Goal: Task Accomplishment & Management: Complete application form

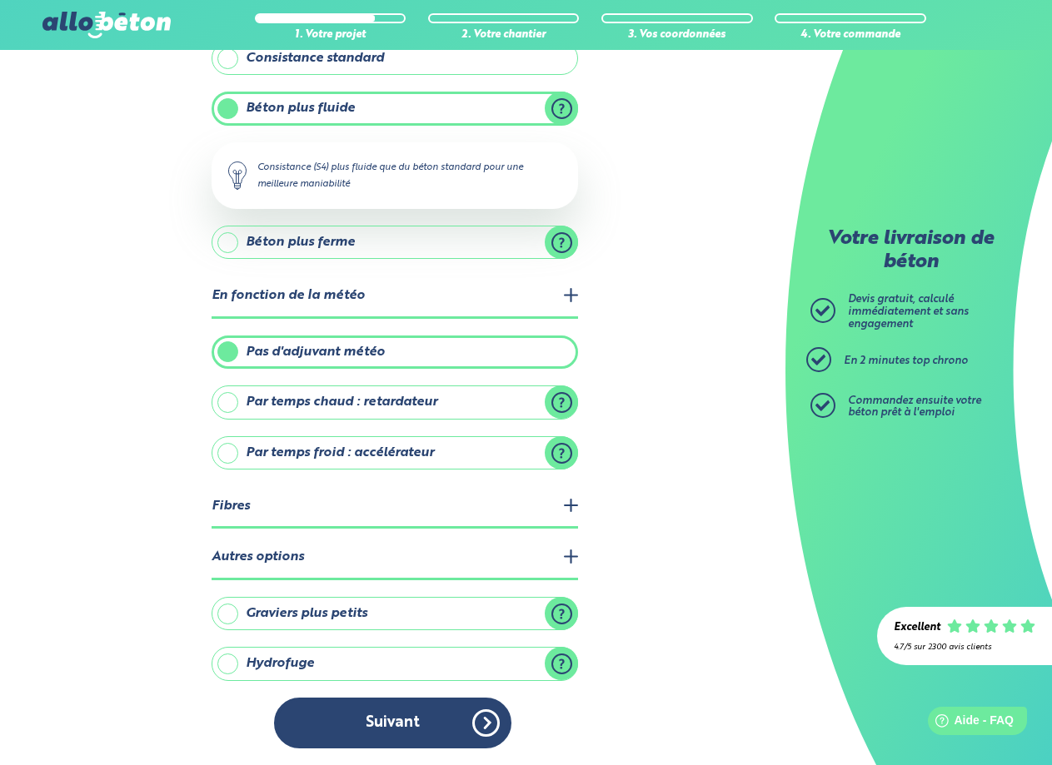
click at [233, 662] on label "Hydrofuge" at bounding box center [394, 663] width 366 height 33
click at [0, 0] on input "Hydrofuge" at bounding box center [0, 0] width 0 height 0
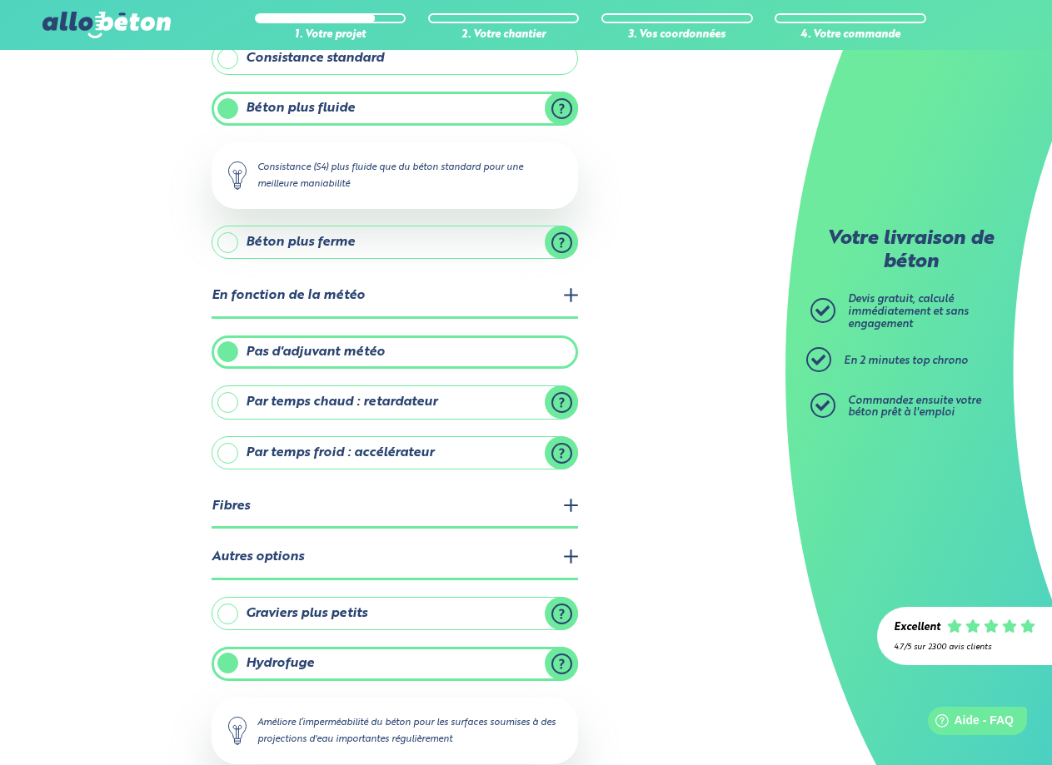
scroll to position [251, 0]
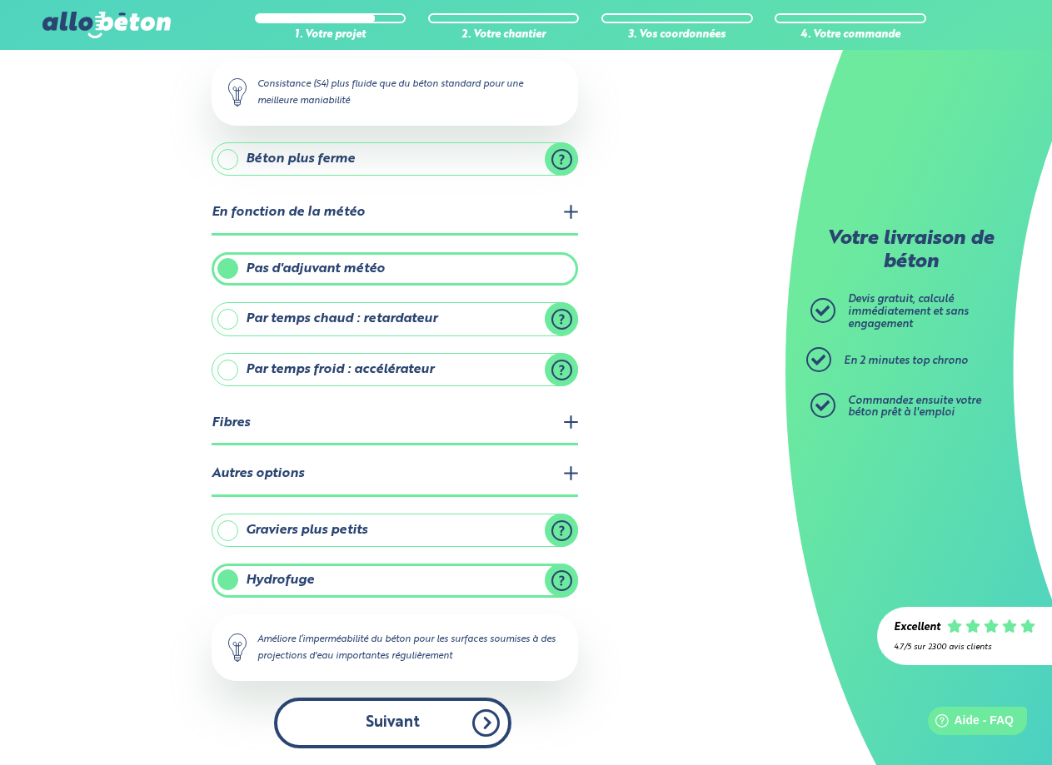
click at [392, 724] on button "Suivant" at bounding box center [392, 723] width 237 height 51
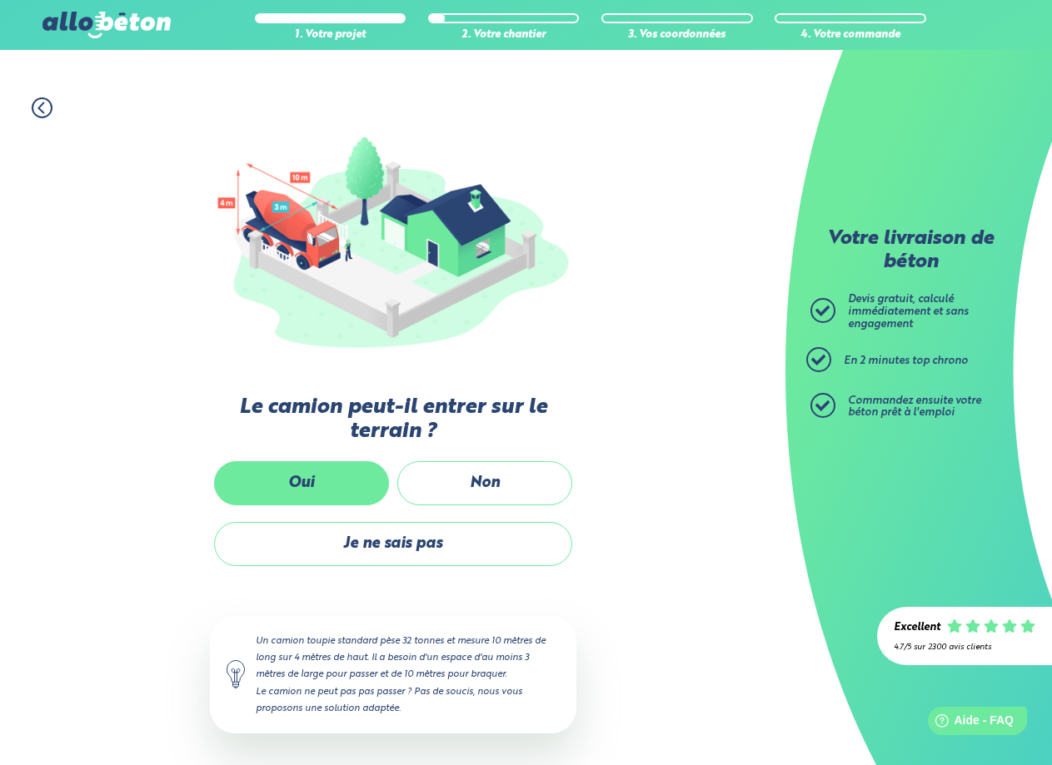
click at [317, 484] on label "Oui" at bounding box center [301, 483] width 175 height 44
click at [0, 0] on input "Oui" at bounding box center [0, 0] width 0 height 0
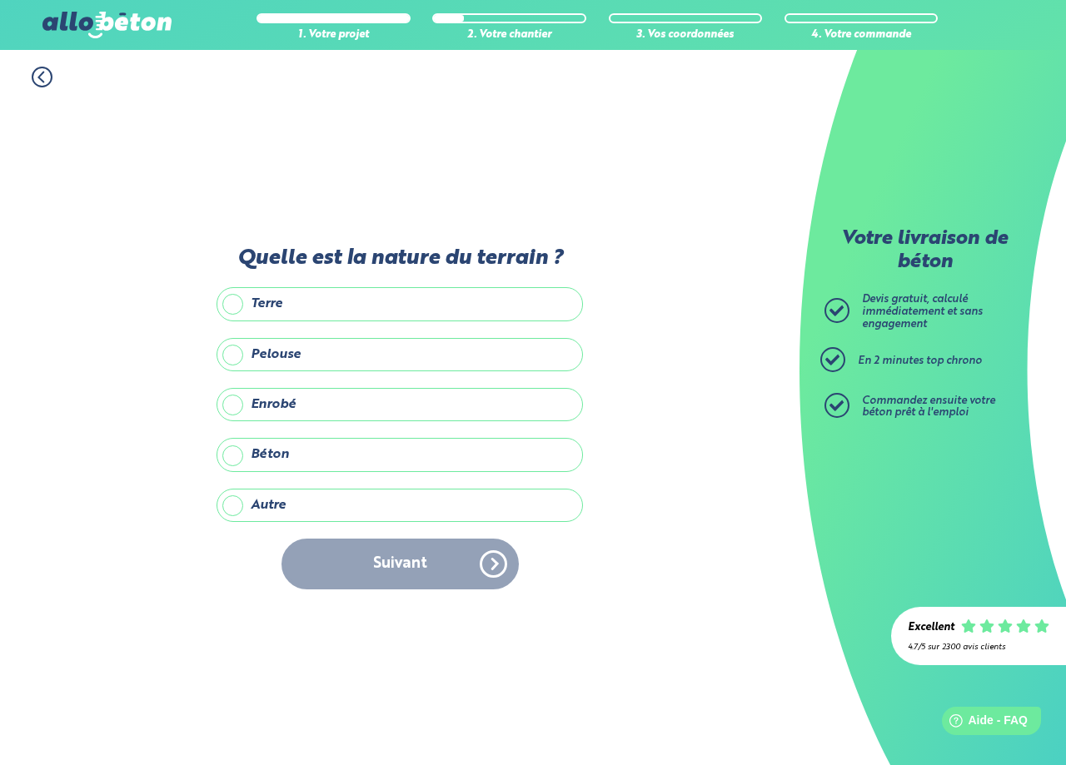
click at [297, 409] on label "Enrobé" at bounding box center [399, 404] width 366 height 33
click at [0, 0] on input "Enrobé" at bounding box center [0, 0] width 0 height 0
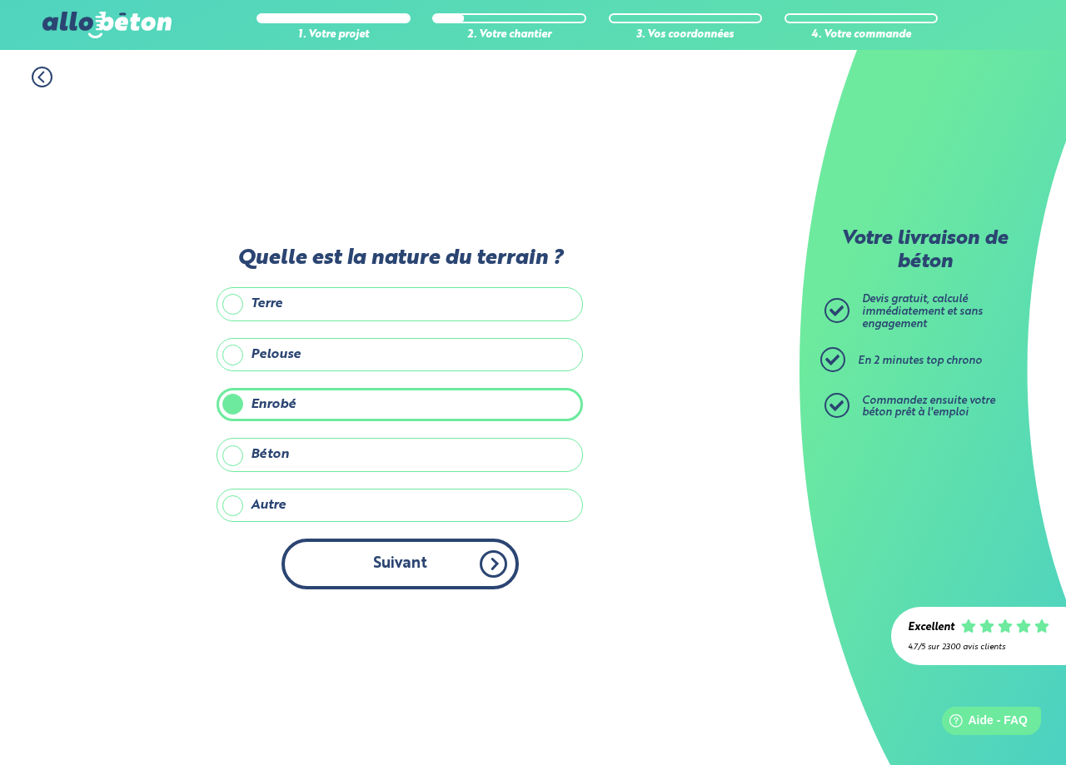
click at [412, 565] on button "Suivant" at bounding box center [399, 564] width 237 height 51
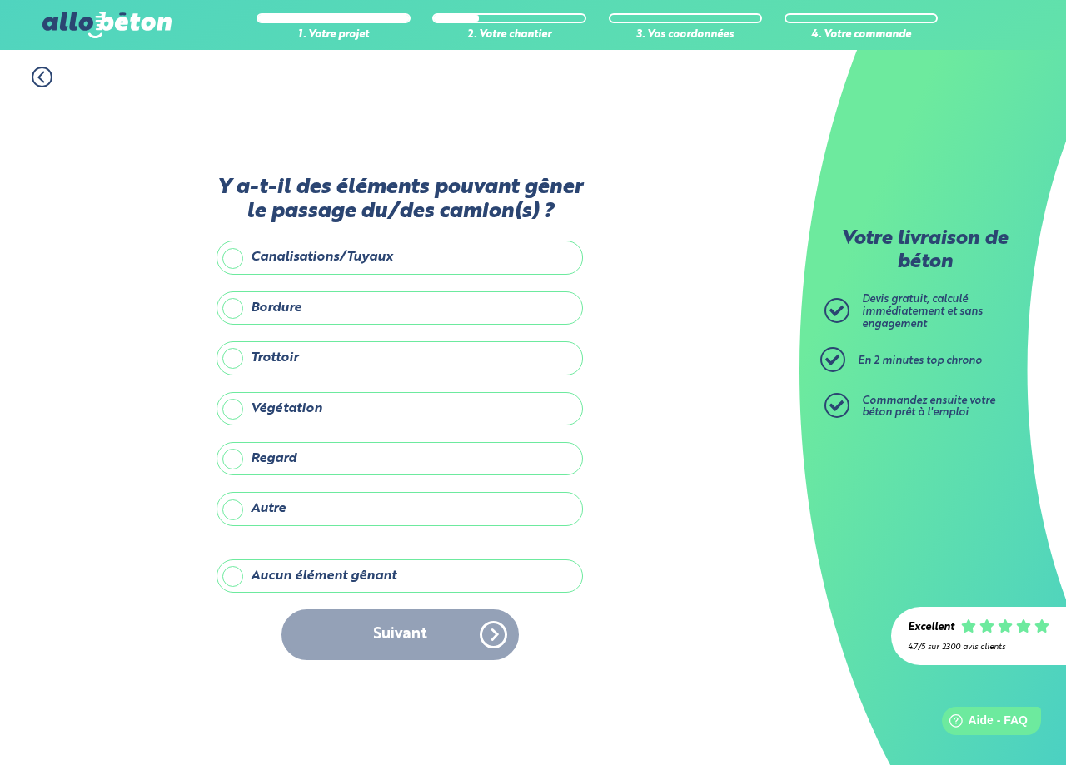
click at [233, 576] on label "Aucun élément gênant" at bounding box center [399, 575] width 366 height 33
click at [0, 0] on input "Aucun élément gênant" at bounding box center [0, 0] width 0 height 0
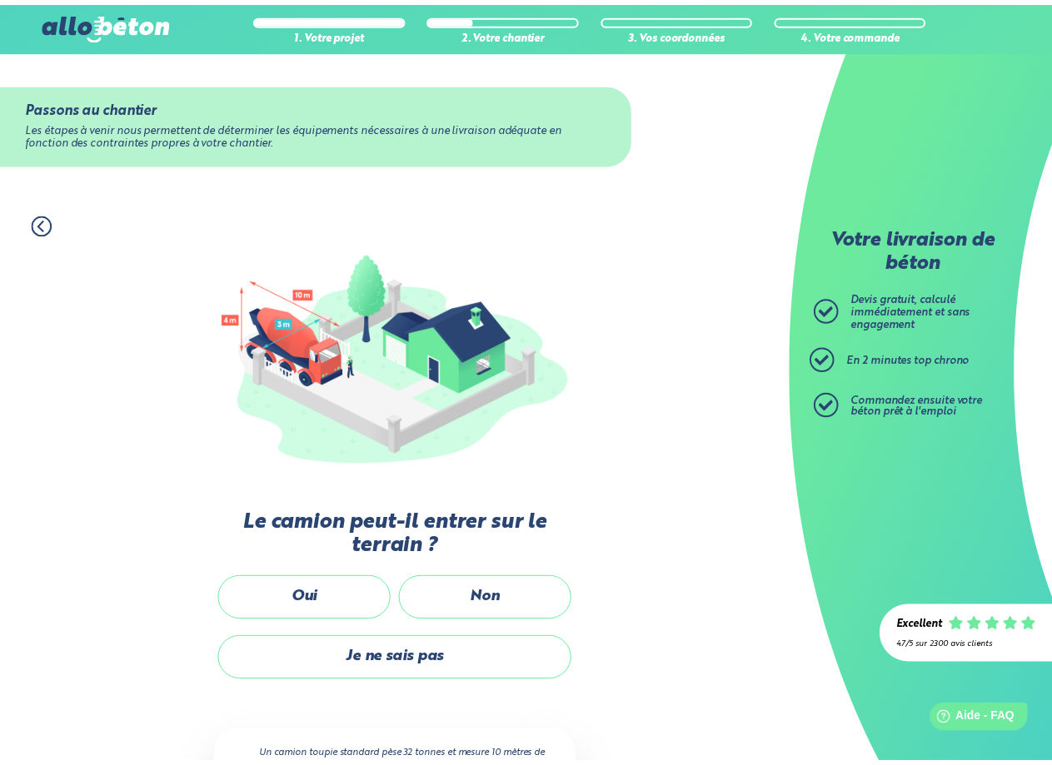
scroll to position [117, 0]
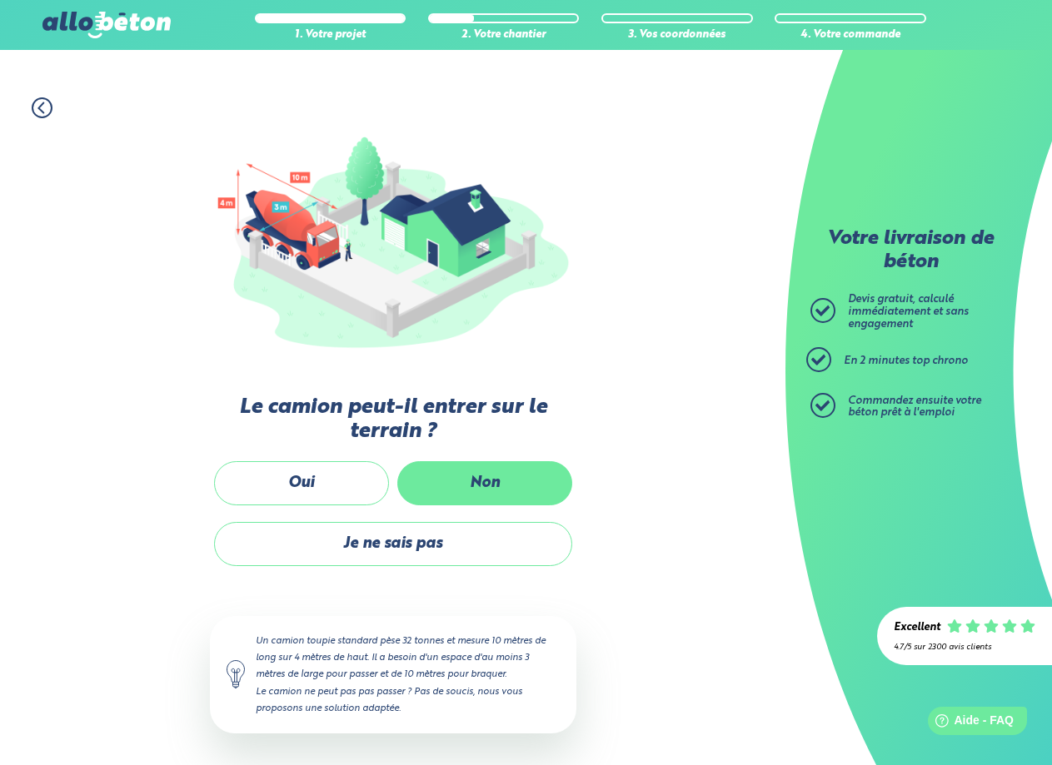
click at [490, 488] on label "Non" at bounding box center [484, 483] width 175 height 44
click at [0, 0] on input "Non" at bounding box center [0, 0] width 0 height 0
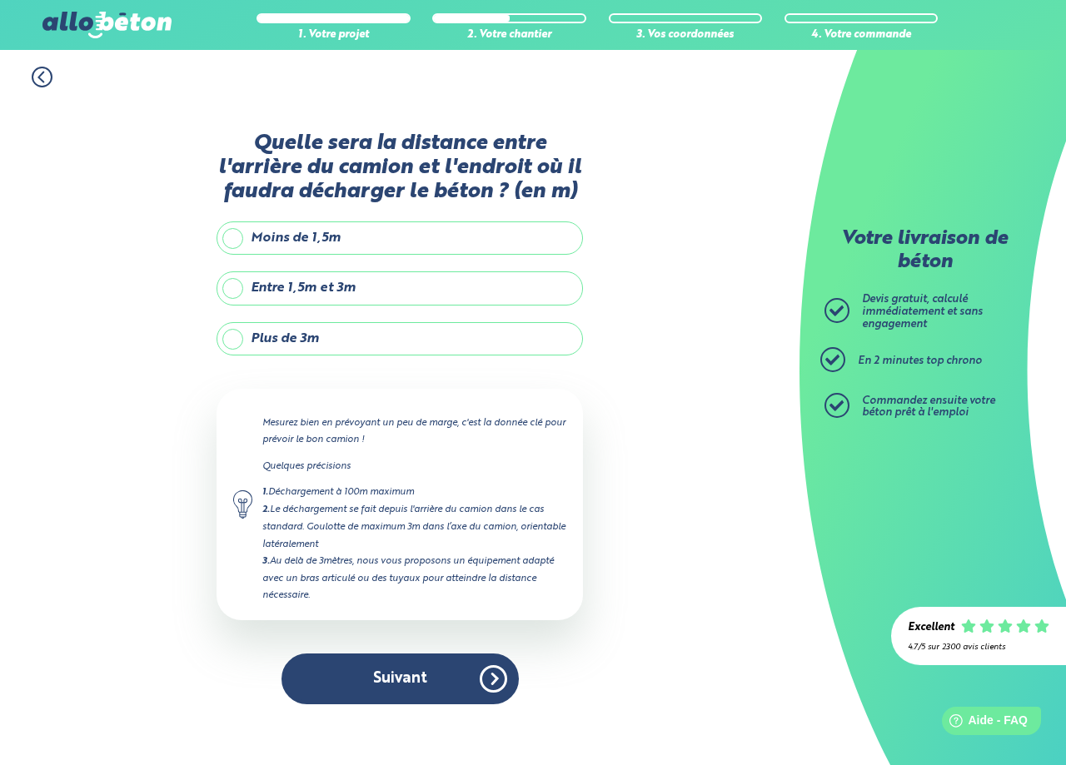
click at [230, 336] on label "Plus de 3m" at bounding box center [399, 338] width 366 height 33
click at [0, 0] on input "Plus de 3m" at bounding box center [0, 0] width 0 height 0
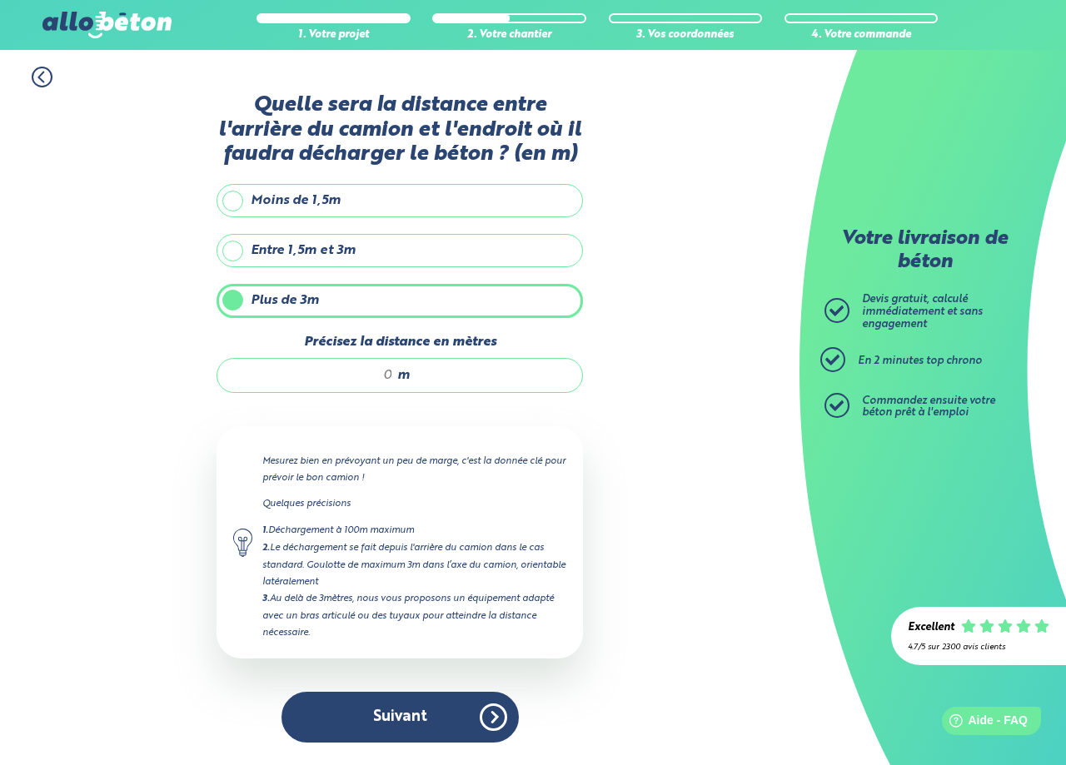
click at [391, 373] on input "Précisez la distance en mètres" at bounding box center [313, 375] width 159 height 17
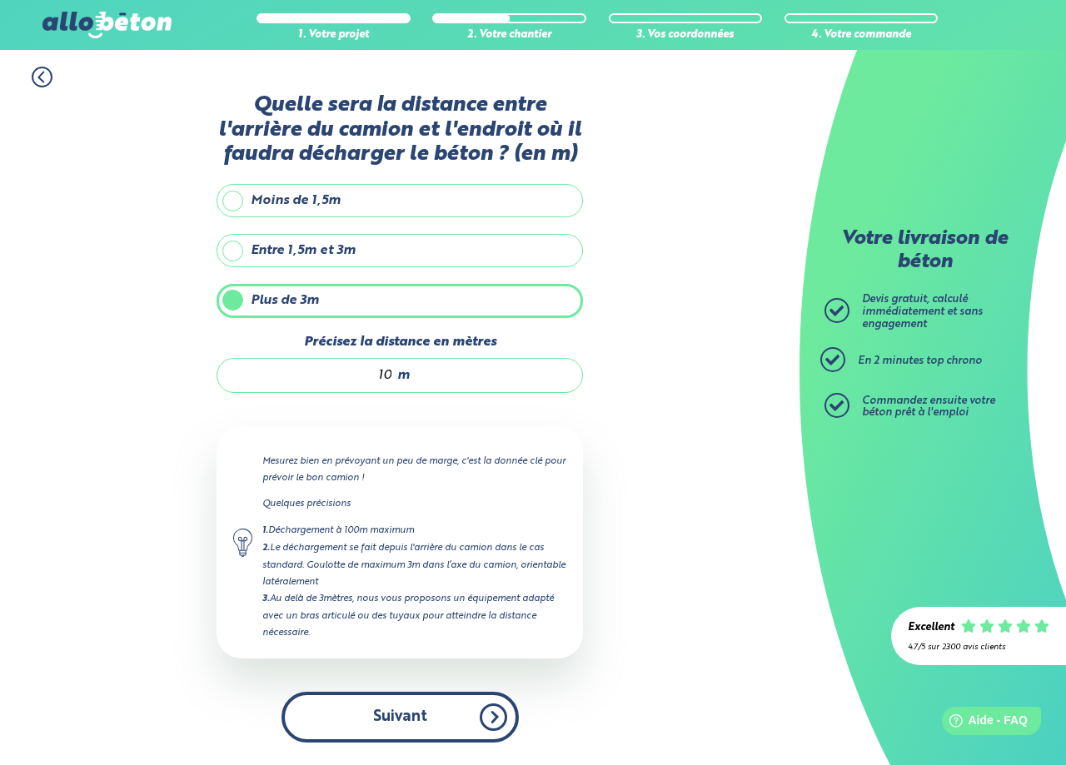
type input "10"
click at [397, 719] on button "Suivant" at bounding box center [399, 717] width 237 height 51
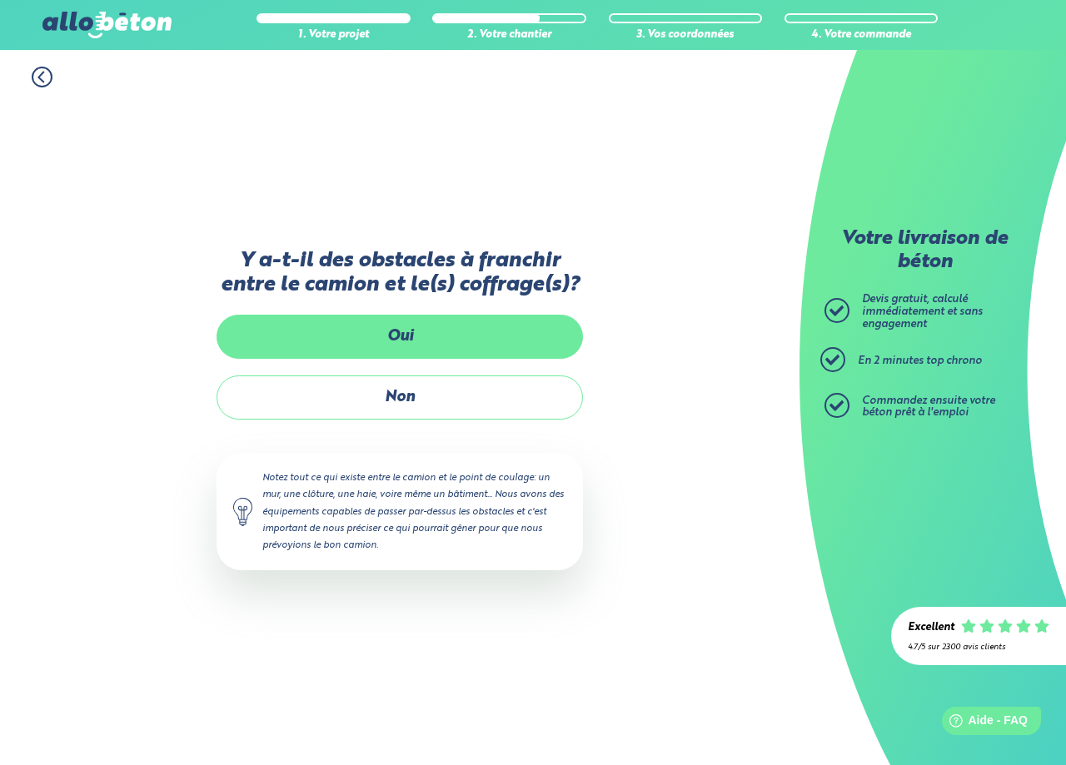
click at [395, 339] on label "Oui" at bounding box center [399, 337] width 366 height 44
click at [0, 0] on input "Oui" at bounding box center [0, 0] width 0 height 0
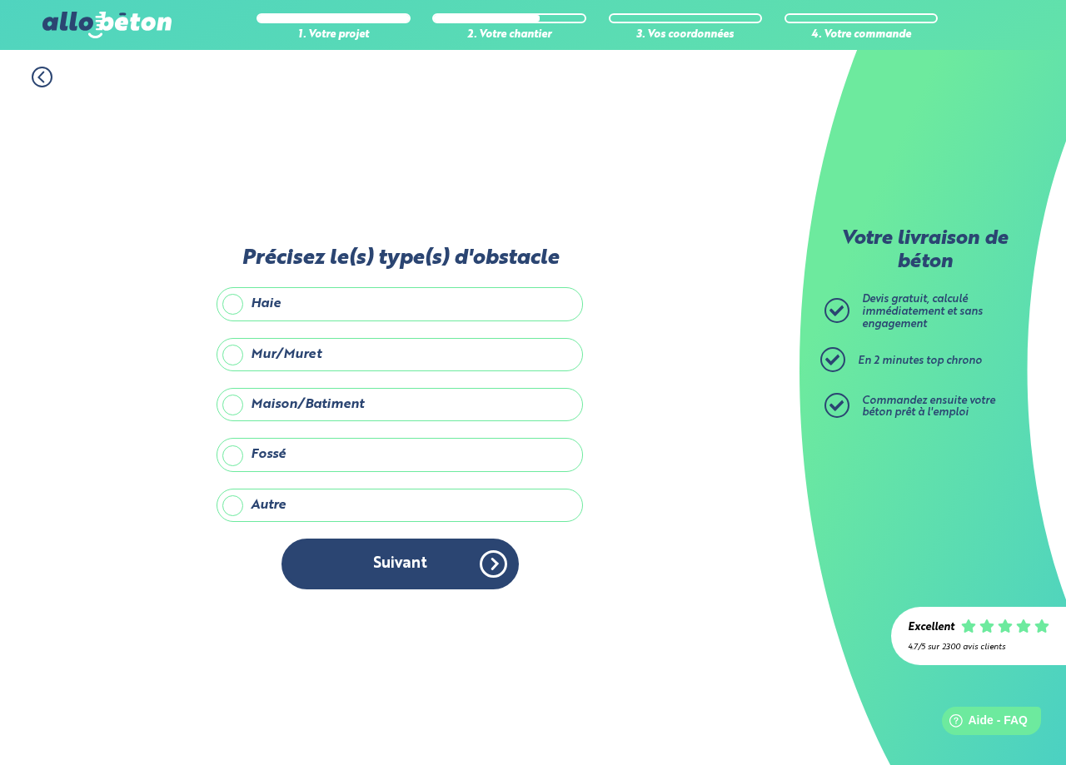
click at [231, 355] on label "Mur/Muret" at bounding box center [399, 354] width 366 height 33
click at [0, 0] on input "Mur/Muret" at bounding box center [0, 0] width 0 height 0
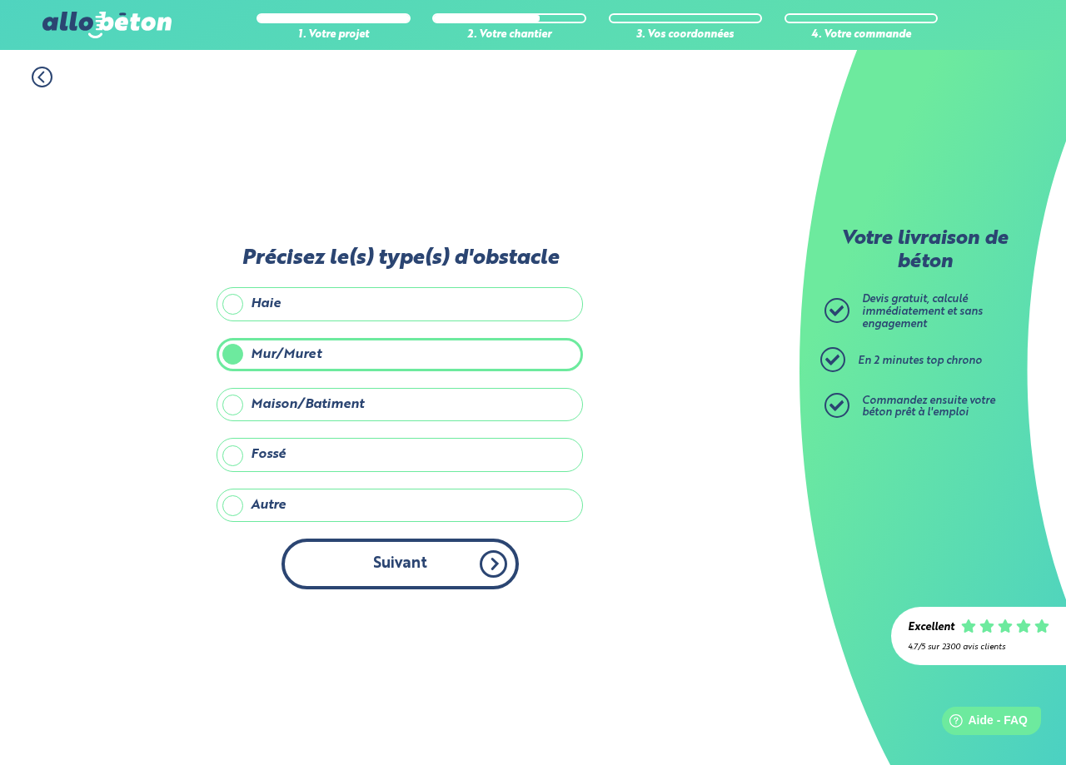
click at [399, 564] on button "Suivant" at bounding box center [399, 564] width 237 height 51
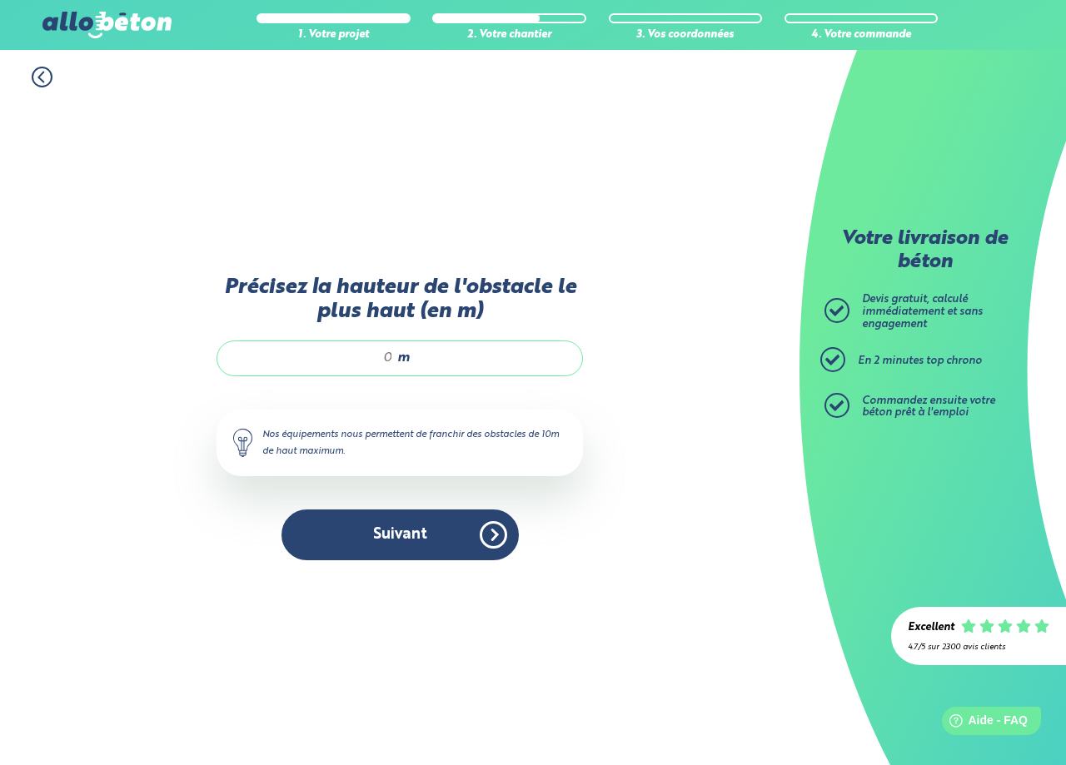
click at [395, 357] on div "m" at bounding box center [399, 358] width 366 height 35
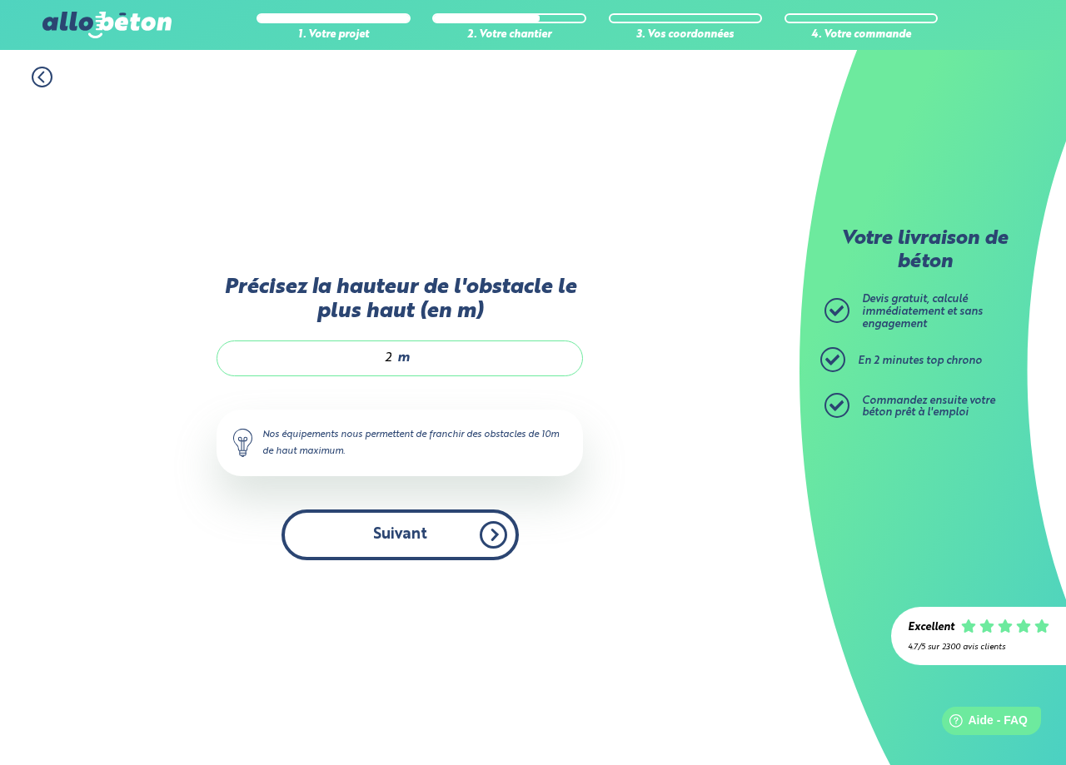
type input "2"
click at [386, 534] on button "Suivant" at bounding box center [399, 535] width 237 height 51
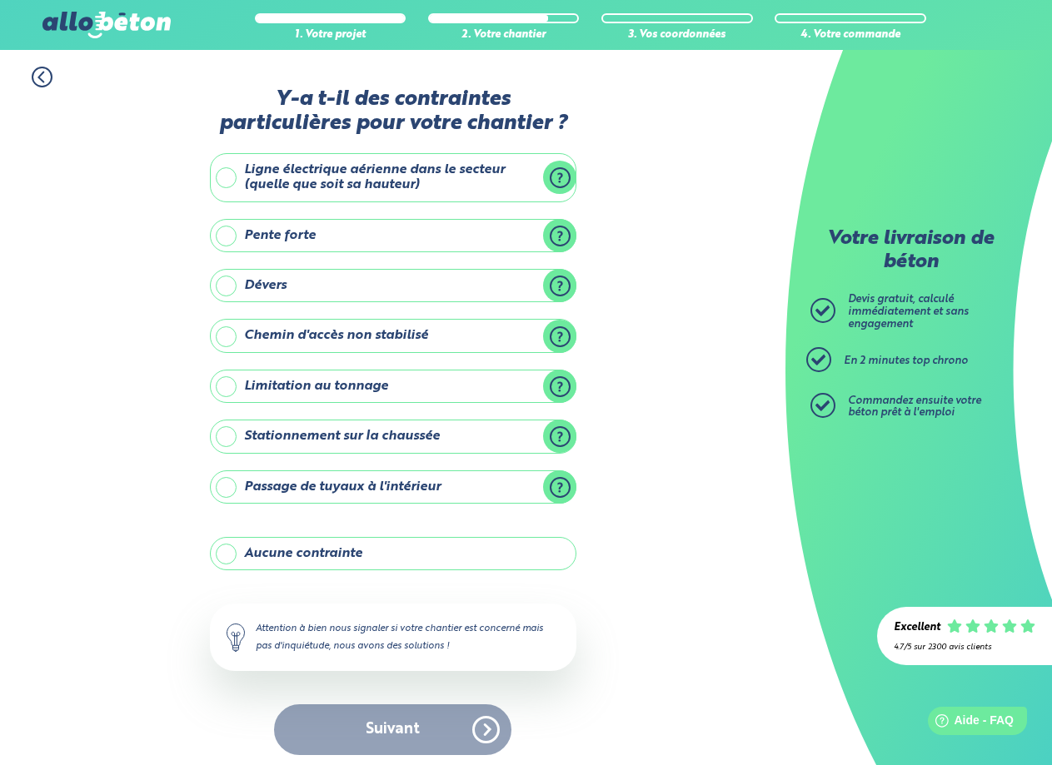
click at [225, 553] on label "Aucune contrainte" at bounding box center [393, 553] width 366 height 33
click at [0, 0] on input "Aucune contrainte" at bounding box center [0, 0] width 0 height 0
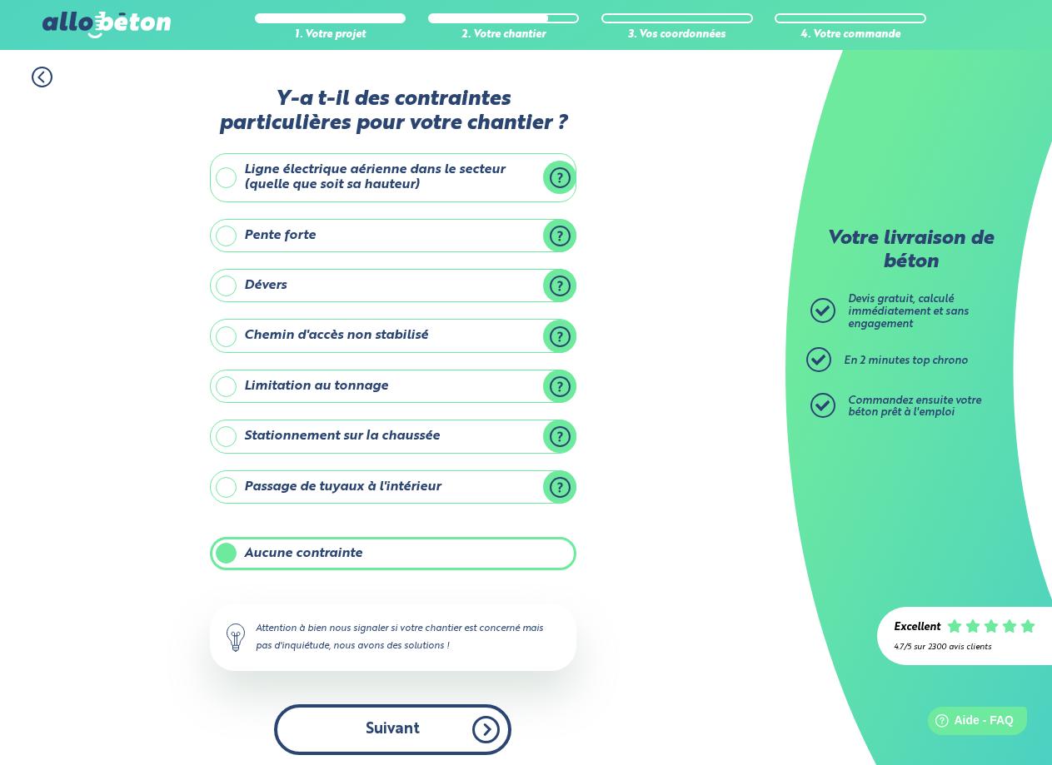
click at [399, 733] on button "Suivant" at bounding box center [392, 729] width 237 height 51
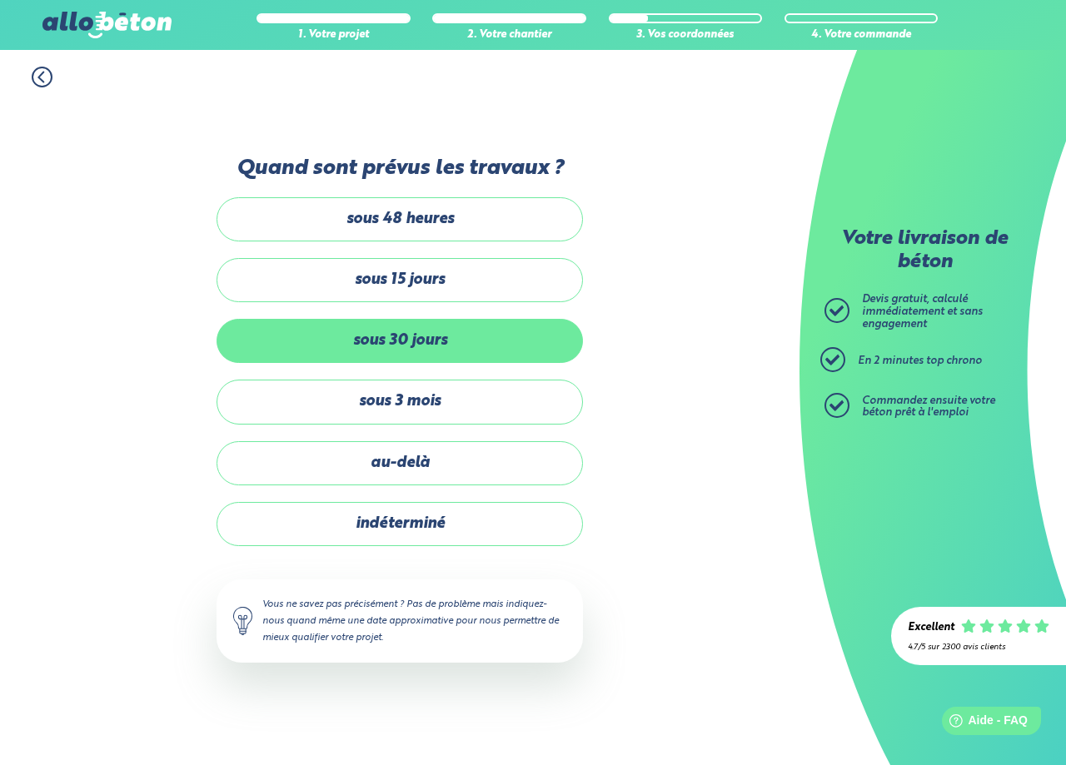
click at [355, 333] on label "sous 30 jours" at bounding box center [399, 341] width 366 height 44
click at [0, 0] on input "sous 30 jours" at bounding box center [0, 0] width 0 height 0
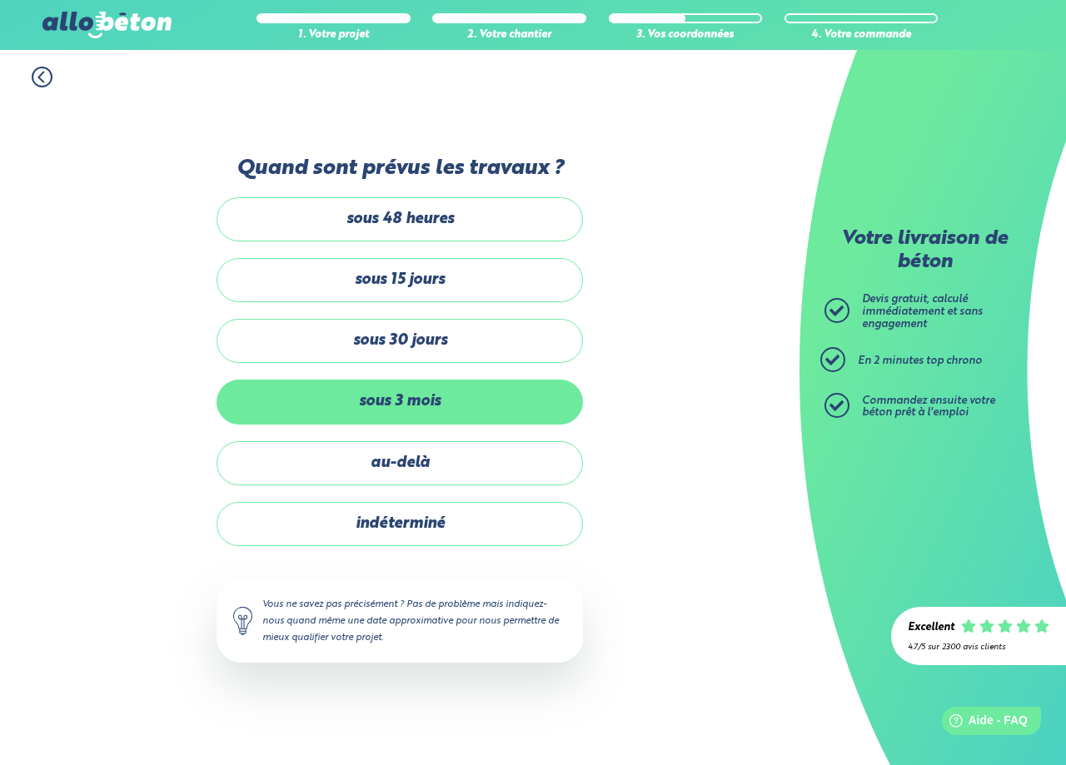
click at [371, 396] on label "sous 3 mois" at bounding box center [399, 402] width 366 height 44
click at [0, 0] on input "sous 3 mois" at bounding box center [0, 0] width 0 height 0
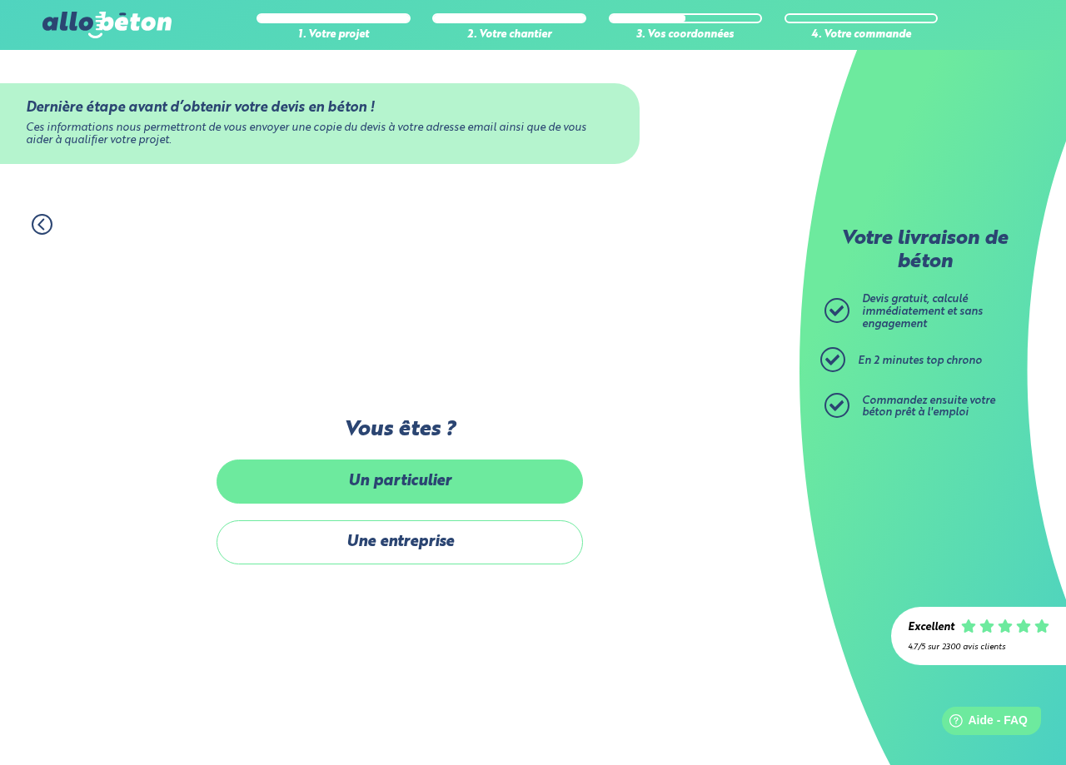
click at [400, 480] on label "Un particulier" at bounding box center [399, 482] width 366 height 44
click at [0, 0] on input "Un particulier" at bounding box center [0, 0] width 0 height 0
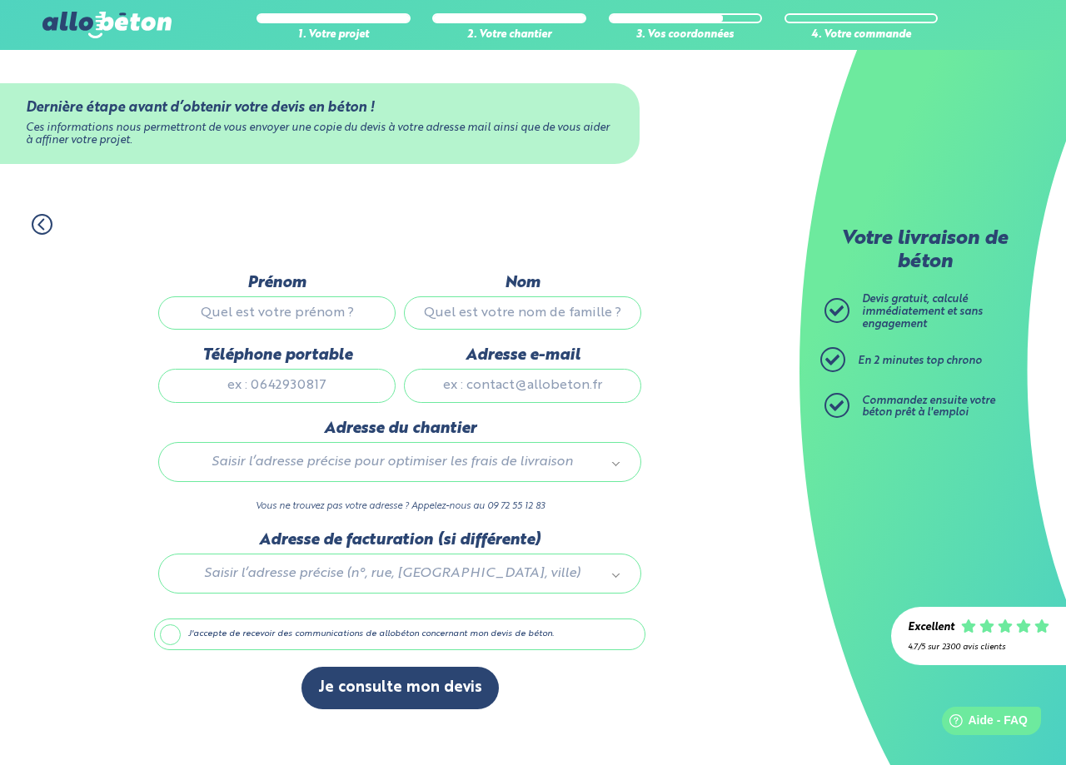
click at [279, 308] on input "Prénom" at bounding box center [276, 312] width 237 height 33
type input "said"
type input "OMAR MADI"
type input "0695217178"
type input "omslinta@hotmail.fr"
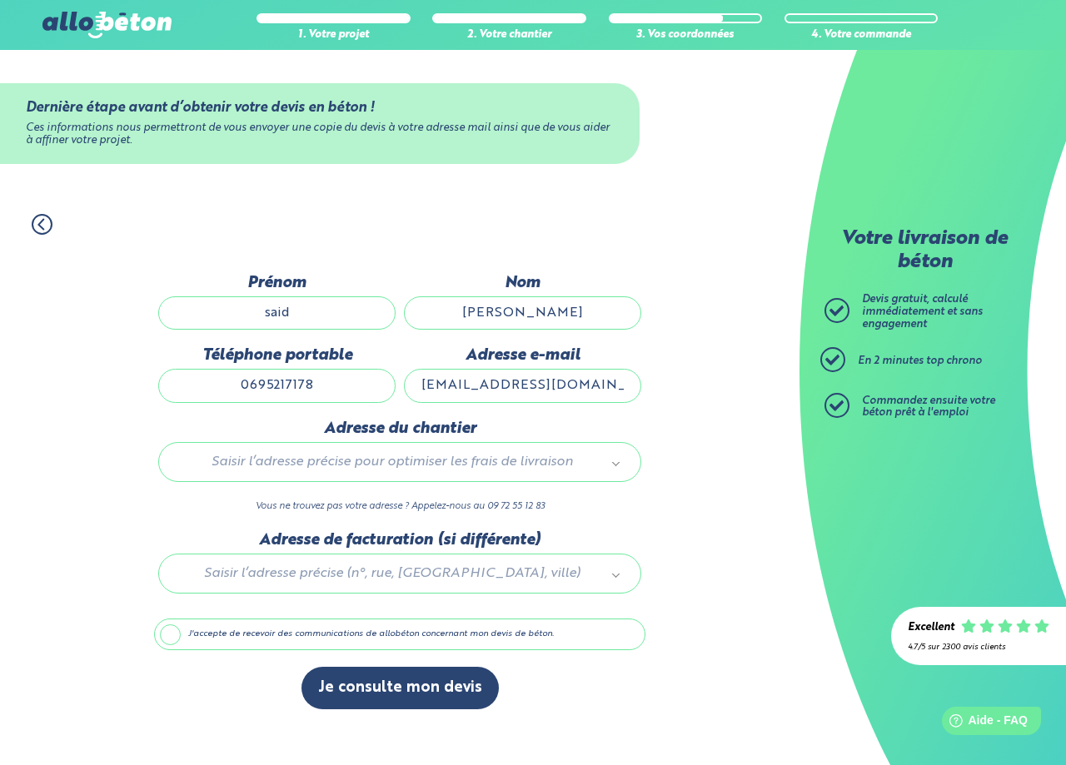
type input "163 route de Nîmes"
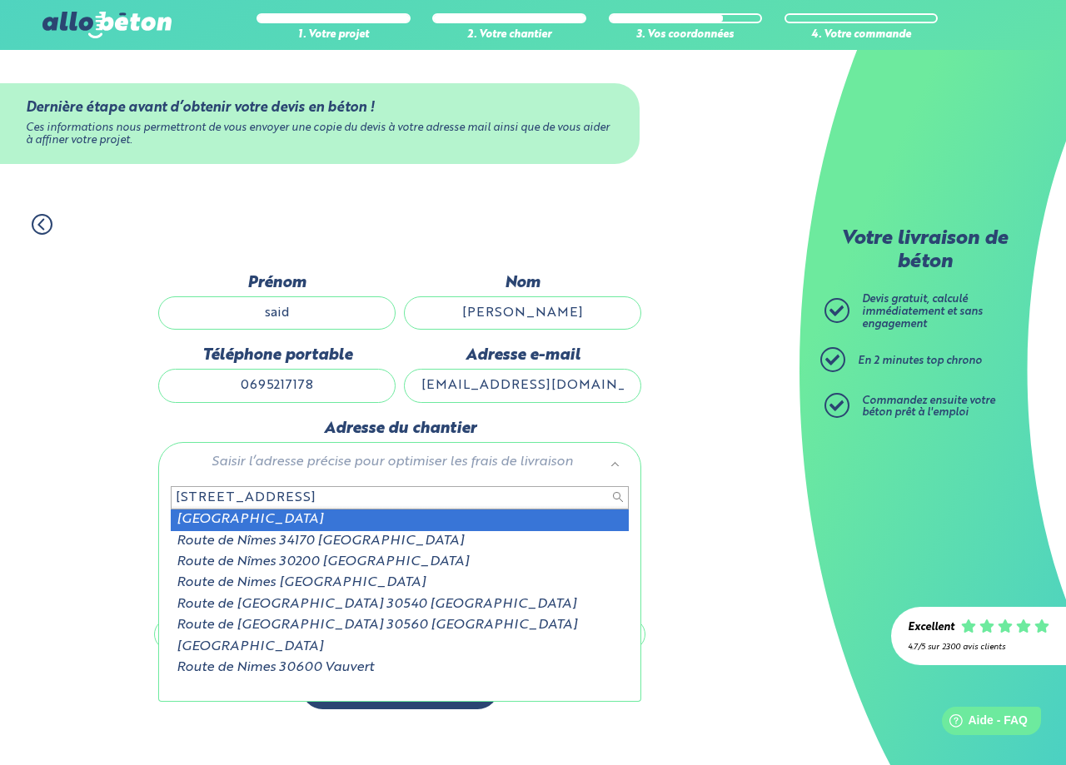
click at [196, 498] on input "163 route de Nîmes" at bounding box center [400, 497] width 458 height 23
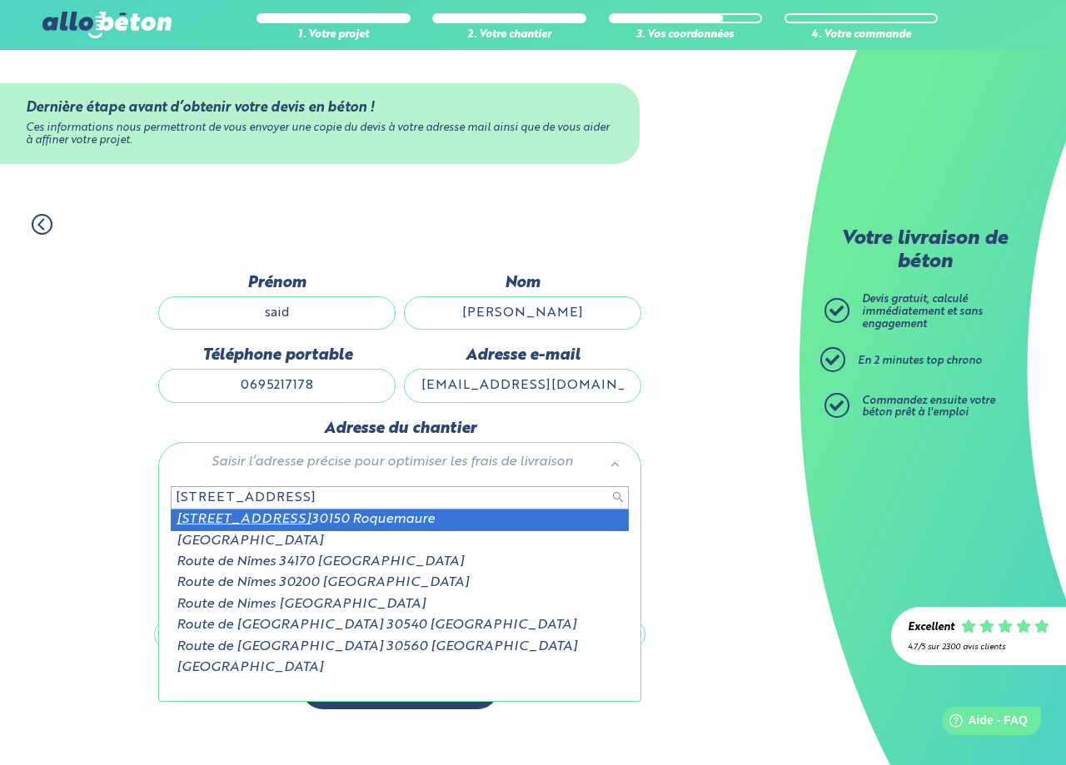
type input "191 route de Nîmes"
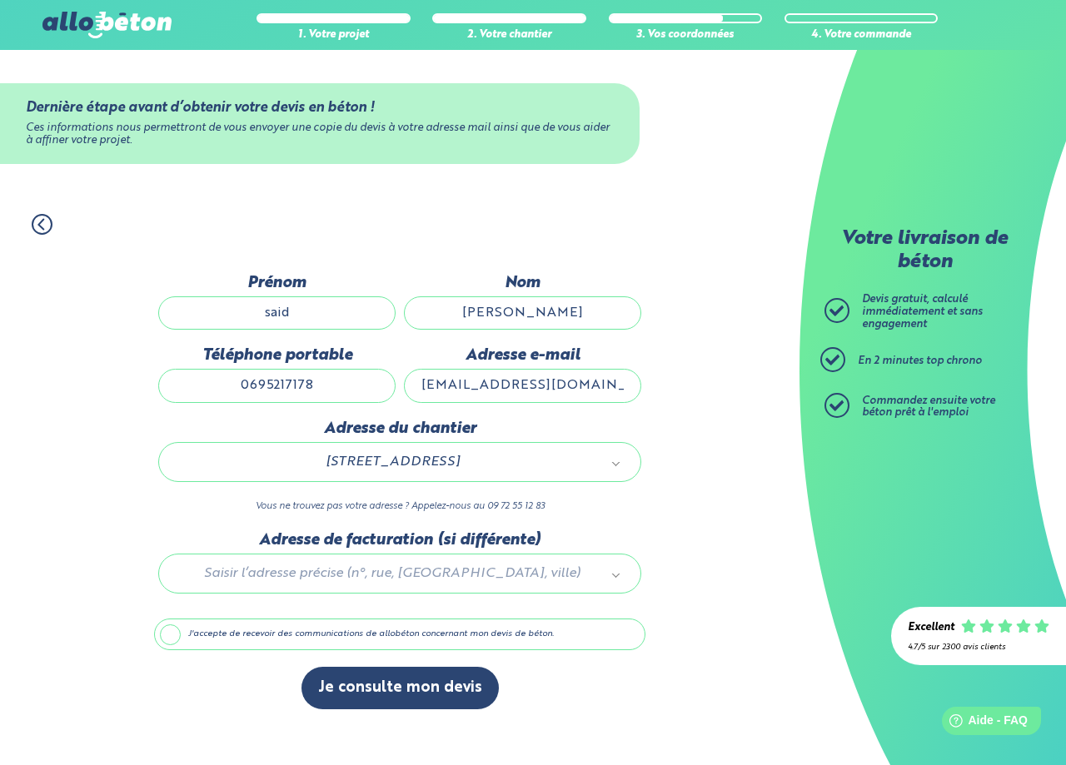
click at [388, 575] on div at bounding box center [399, 570] width 491 height 79
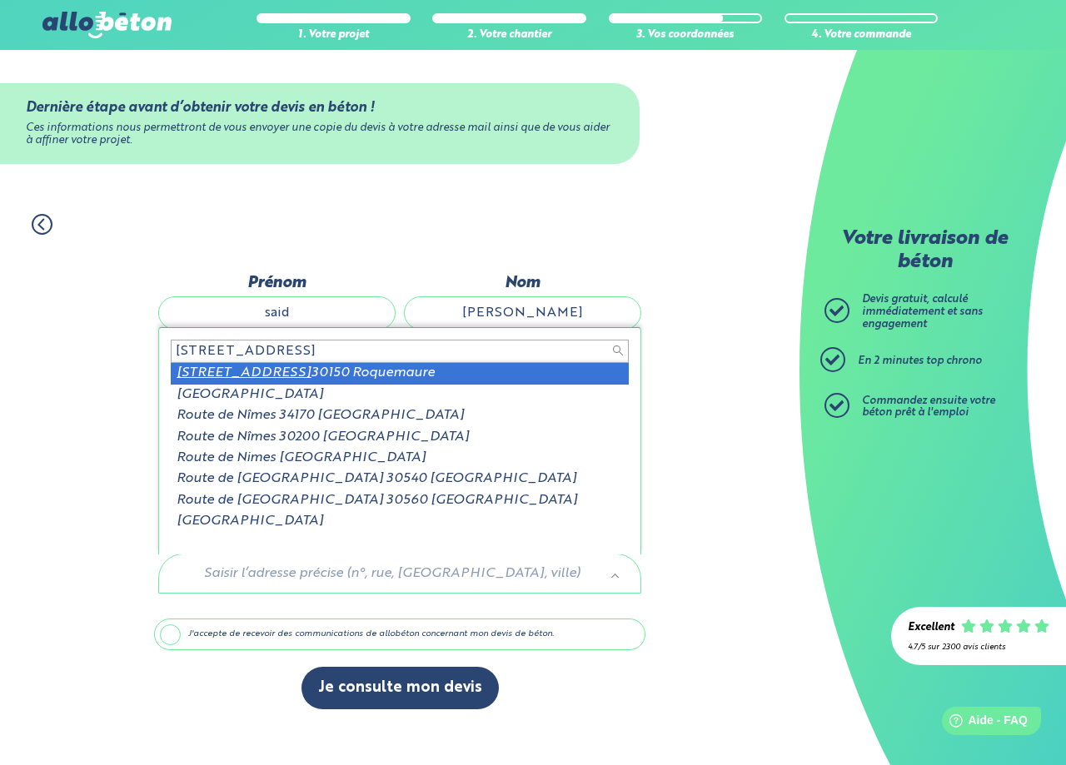
type input "191 Route de Nimes"
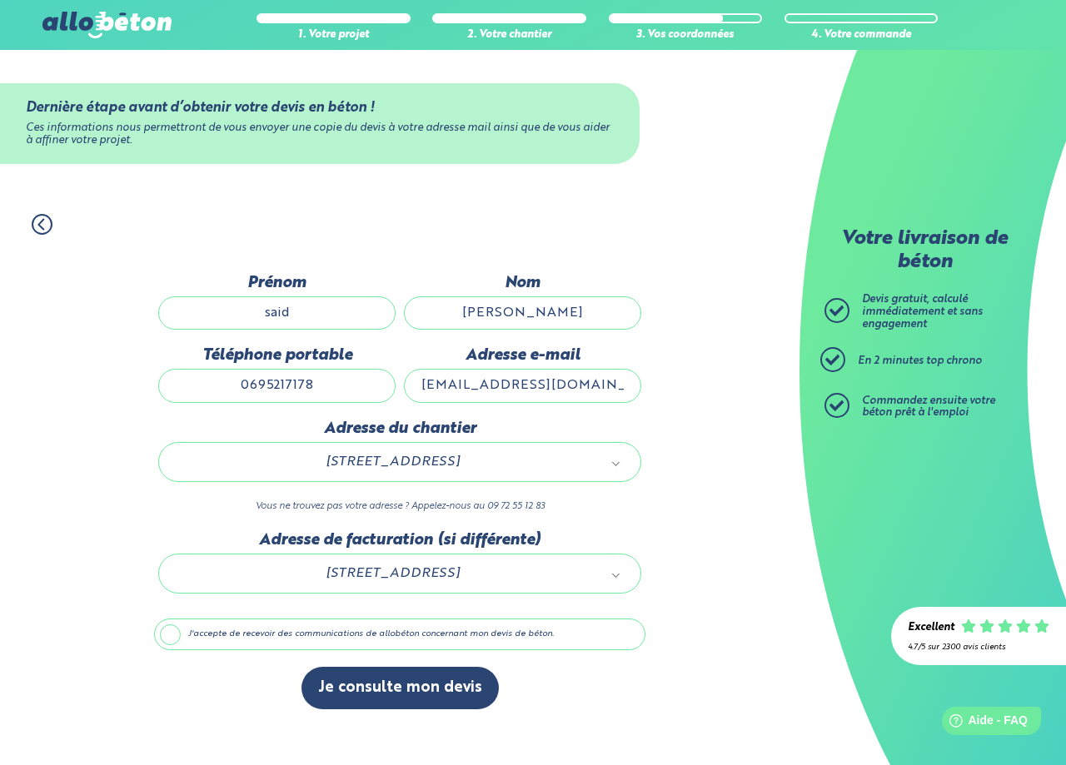
click at [165, 634] on label "J'accepte de recevoir des communications de allobéton concernant mon devis de b…" at bounding box center [399, 635] width 491 height 32
click at [0, 0] on input "J'accepte de recevoir des communications de allobéton concernant mon devis de b…" at bounding box center [0, 0] width 0 height 0
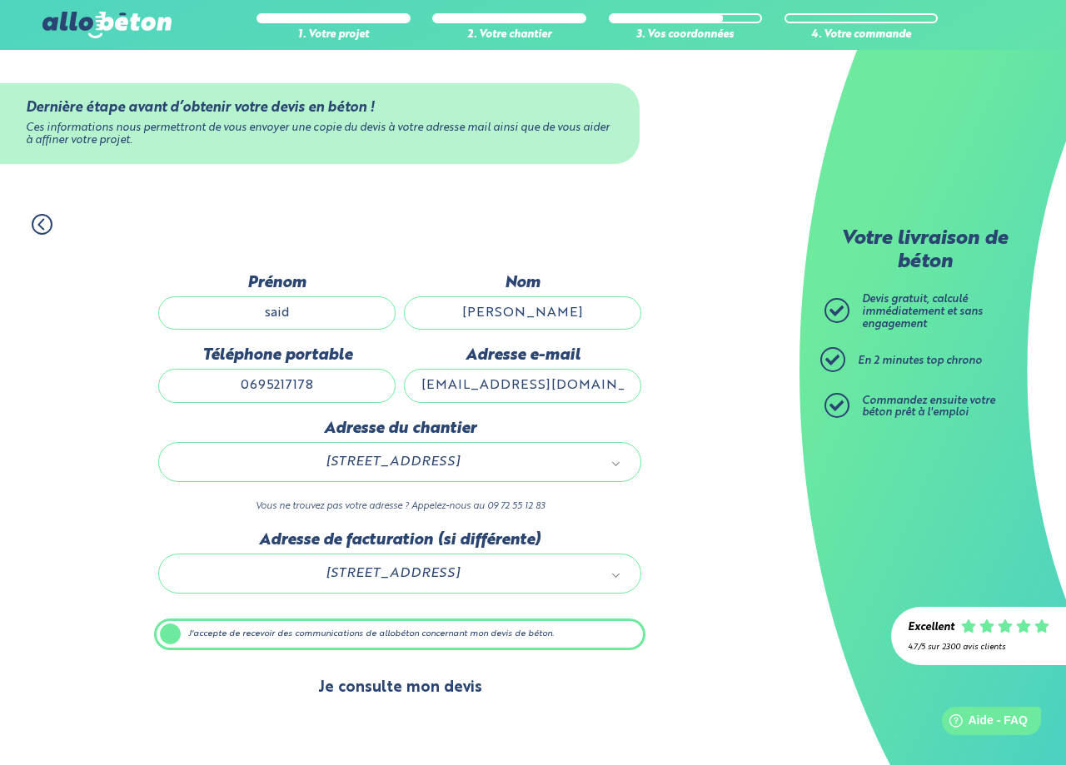
click at [425, 694] on button "Je consulte mon devis" at bounding box center [399, 688] width 197 height 42
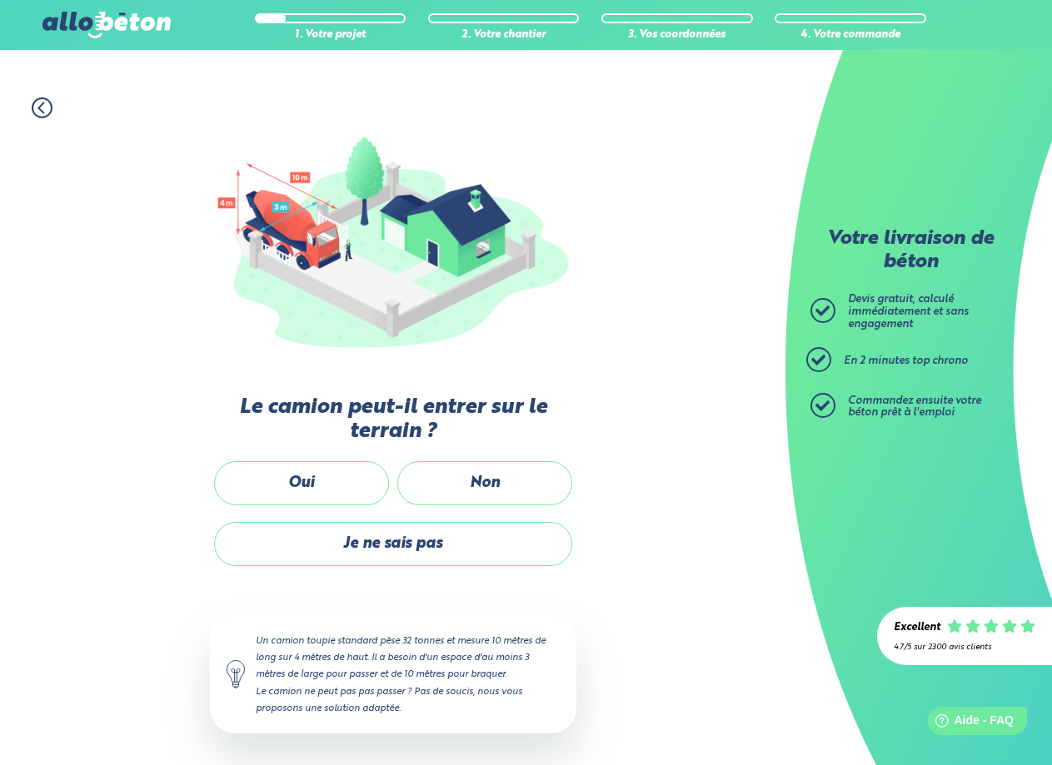
scroll to position [251, 0]
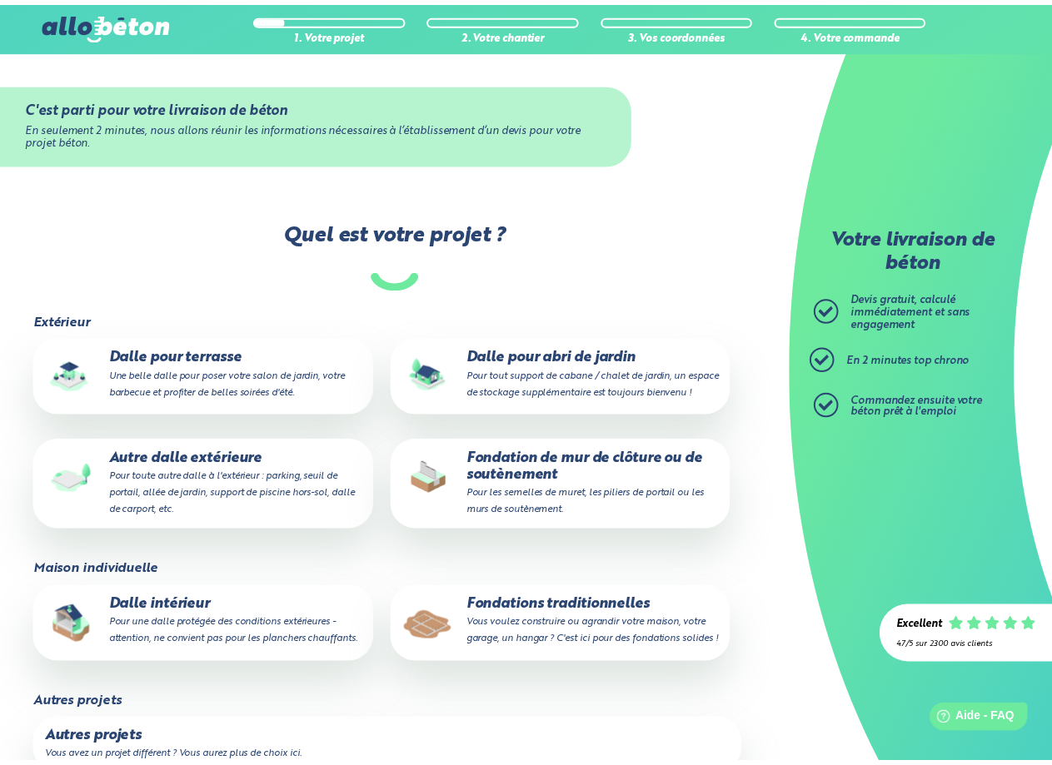
scroll to position [281, 0]
